Goal: Contribute content: Add original content to the website for others to see

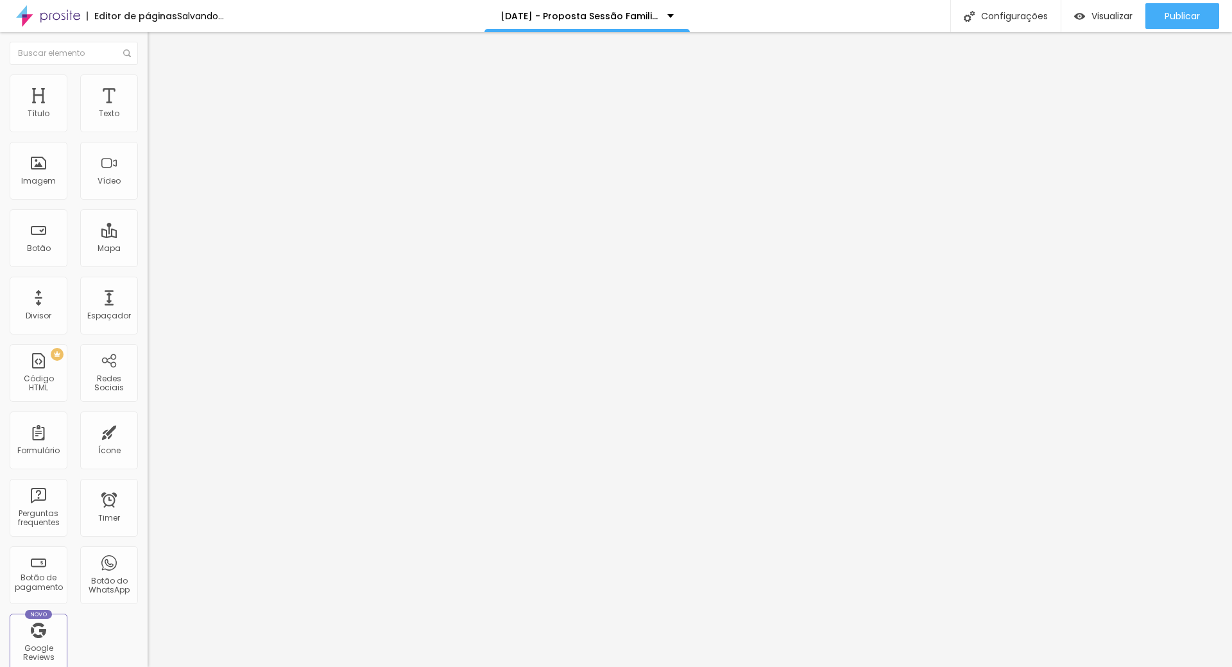
click at [148, 110] on span "Adicionar imagem" at bounding box center [189, 104] width 83 height 11
drag, startPoint x: 74, startPoint y: 144, endPoint x: 0, endPoint y: 142, distance: 73.9
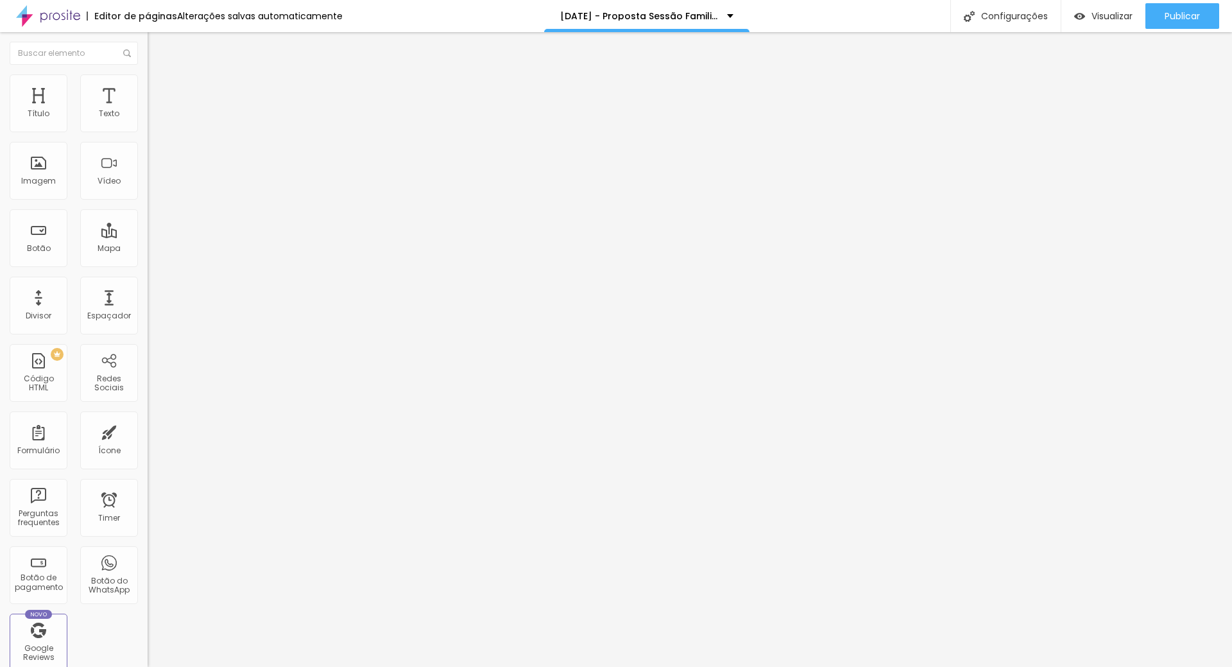
click at [148, 142] on div "Texto Clique aqui Alinhamento [GEOGRAPHIC_DATA] Link URL [URL][DOMAIN_NAME] Abr…" at bounding box center [222, 197] width 148 height 194
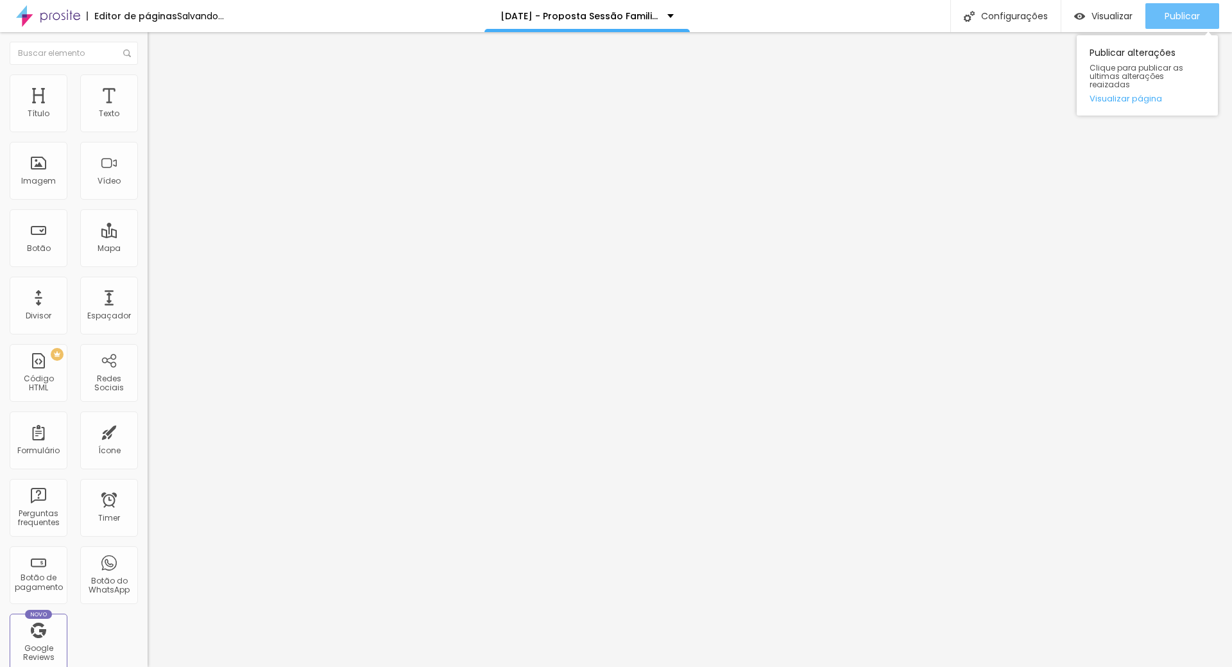
type input "Veja o vídeo do Studio!"
click at [1189, 19] on span "Publicar" at bounding box center [1182, 16] width 35 height 10
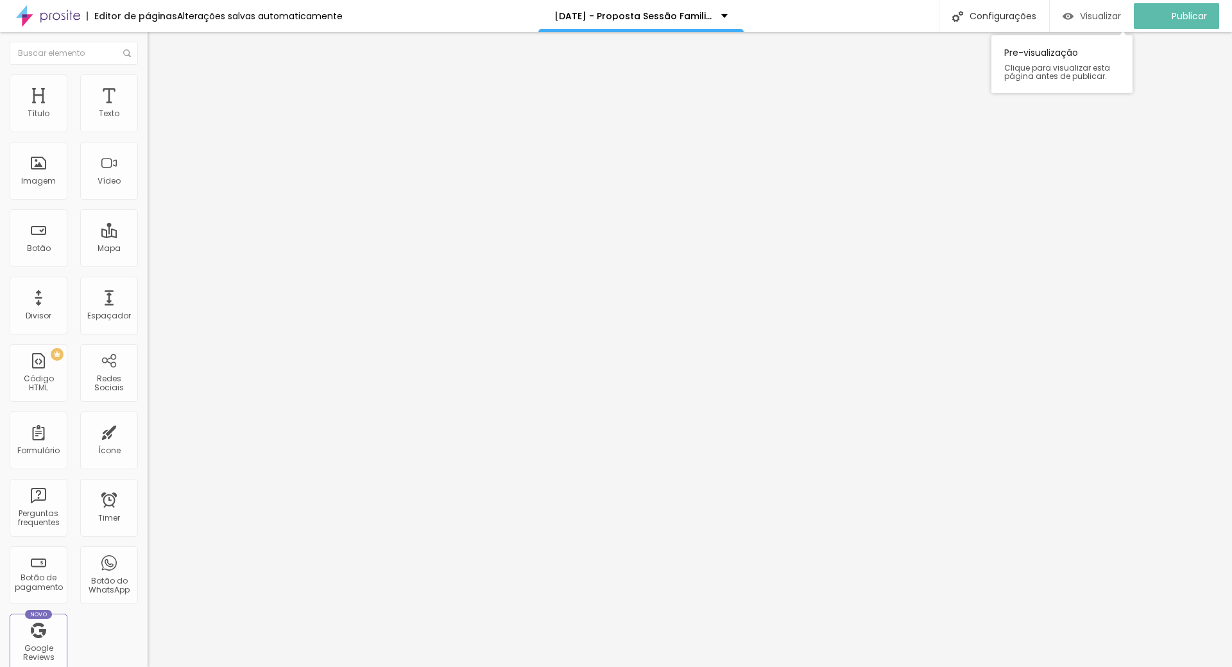
click at [1112, 11] on span "Visualizar" at bounding box center [1100, 16] width 41 height 10
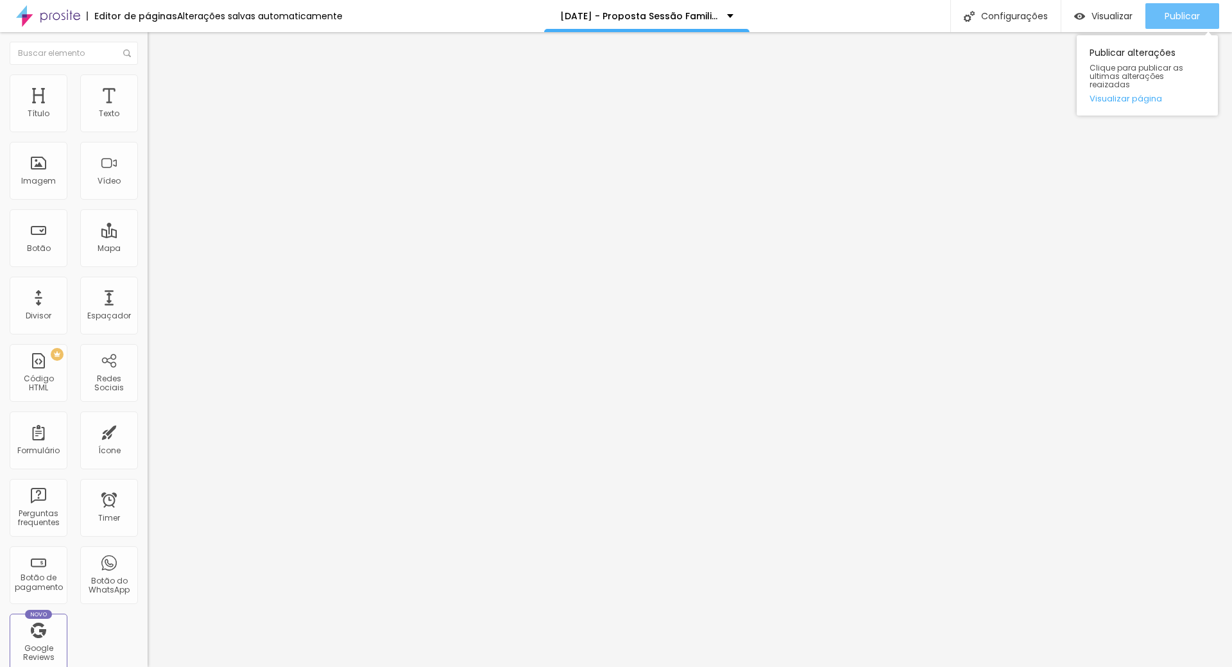
click at [1185, 11] on span "Publicar" at bounding box center [1182, 16] width 35 height 10
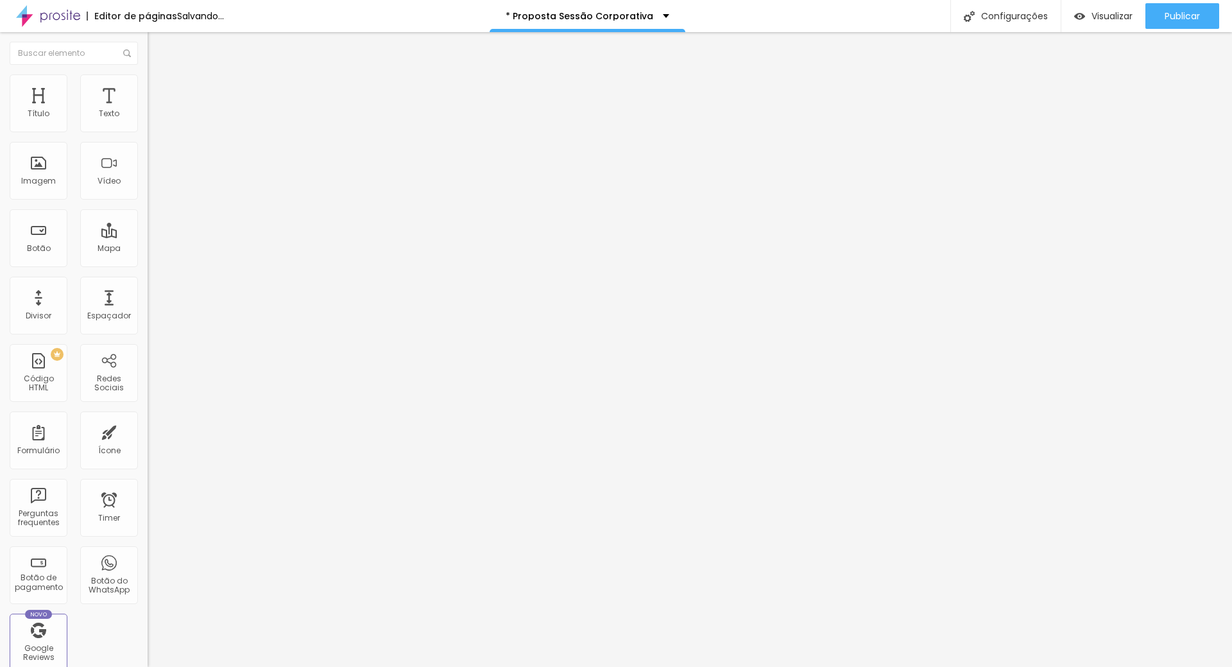
click at [148, 110] on span "Adicionar imagem" at bounding box center [189, 104] width 83 height 11
drag, startPoint x: 67, startPoint y: 146, endPoint x: 10, endPoint y: 144, distance: 57.8
click at [148, 121] on input "Clique aqui" at bounding box center [225, 114] width 154 height 13
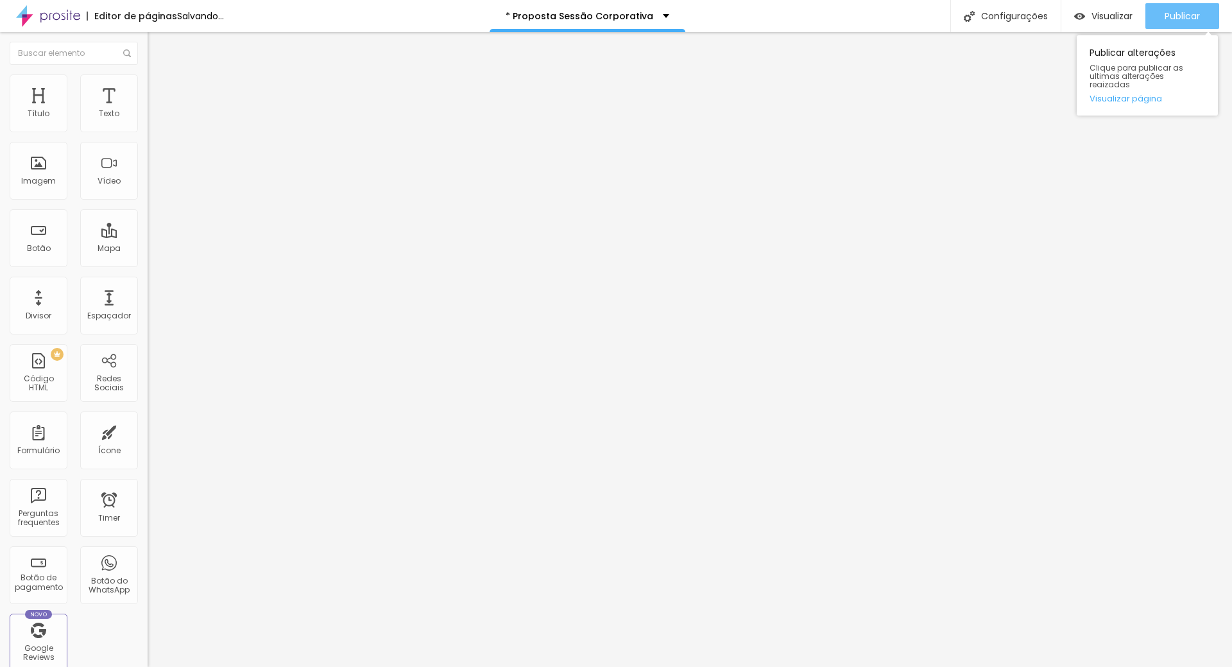
type input "Veja o vídeo do Studio!"
click at [1204, 21] on button "Publicar" at bounding box center [1183, 16] width 74 height 26
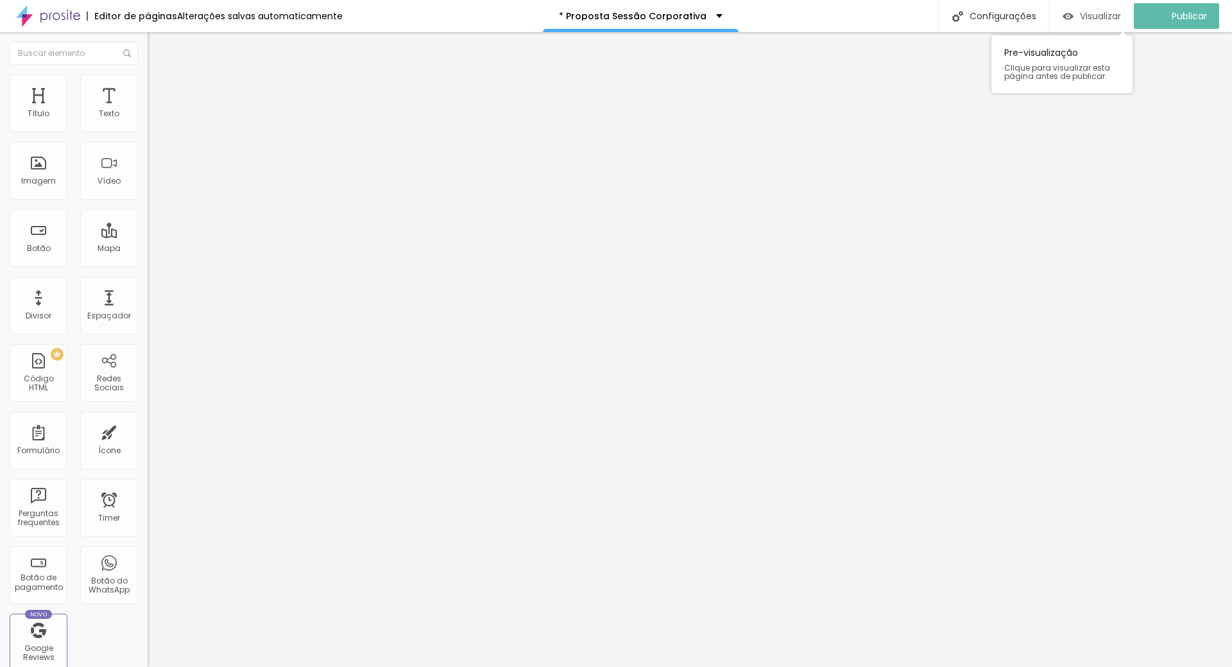
click at [1103, 18] on span "Visualizar" at bounding box center [1100, 16] width 41 height 10
click at [1103, 19] on span "Visualizar" at bounding box center [1112, 16] width 41 height 10
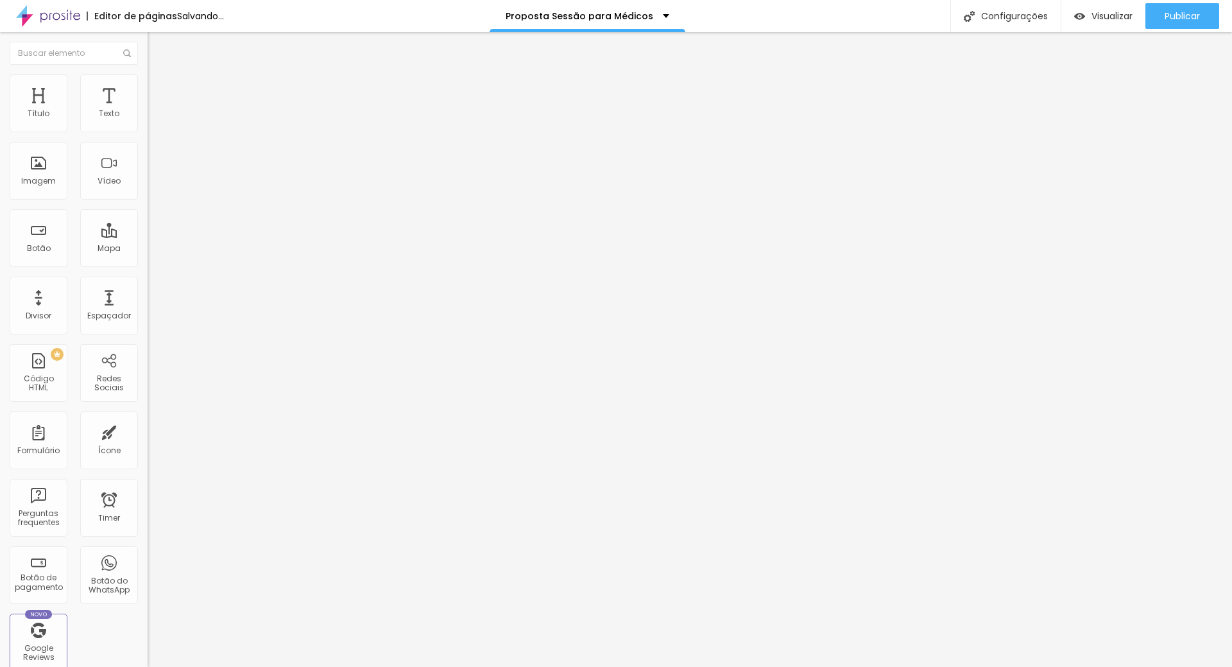
click at [148, 110] on span "Adicionar imagem" at bounding box center [189, 104] width 83 height 11
drag, startPoint x: 1117, startPoint y: 599, endPoint x: 1118, endPoint y: 605, distance: 6.5
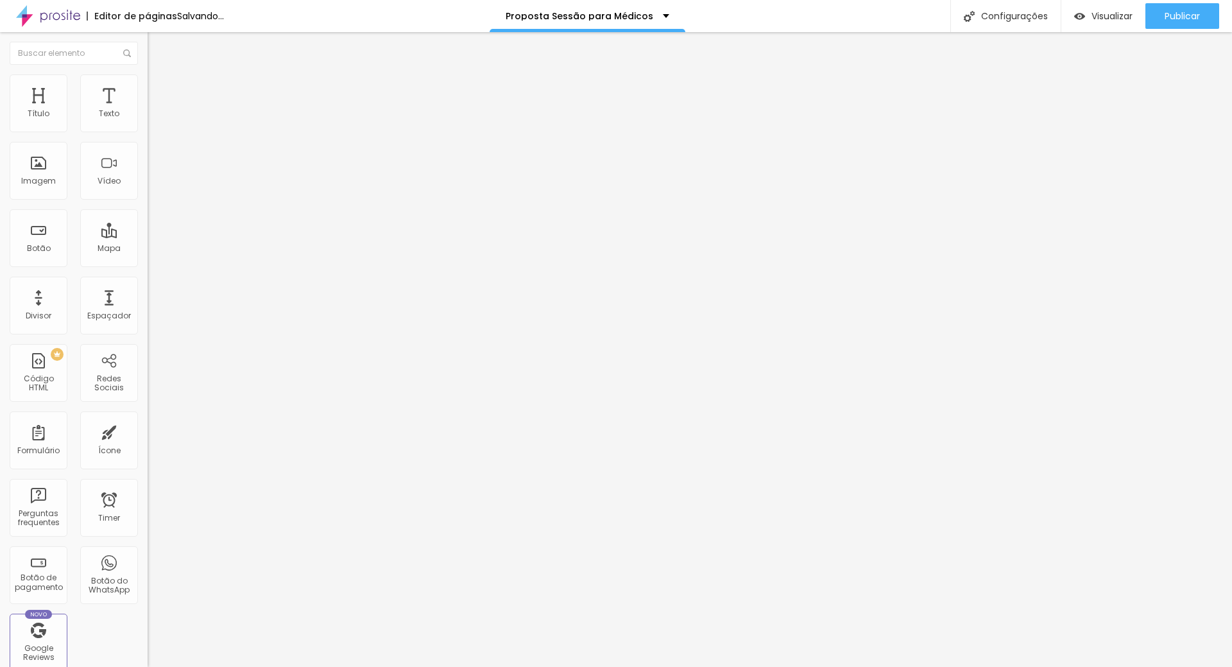
drag, startPoint x: 79, startPoint y: 148, endPoint x: 8, endPoint y: 148, distance: 71.2
click at [148, 148] on div "Texto Clique aqui Alinhamento [GEOGRAPHIC_DATA] Link URL [URL][DOMAIN_NAME] Abr…" at bounding box center [222, 197] width 148 height 194
type input "Veja o vídeo do Studio!"
click at [1199, 8] on div "Publicar" at bounding box center [1182, 16] width 35 height 26
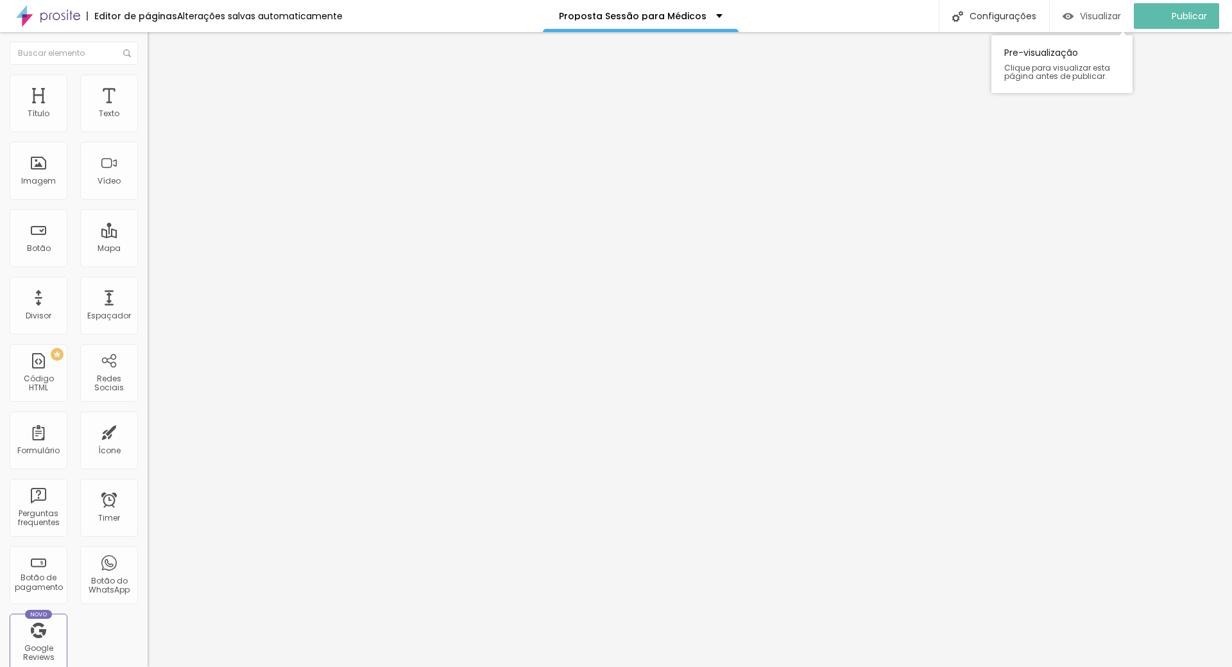
click at [1121, 13] on span "Visualizar" at bounding box center [1100, 16] width 41 height 10
click at [1191, 12] on span "Publicar" at bounding box center [1182, 16] width 35 height 10
